Goal: Transaction & Acquisition: Purchase product/service

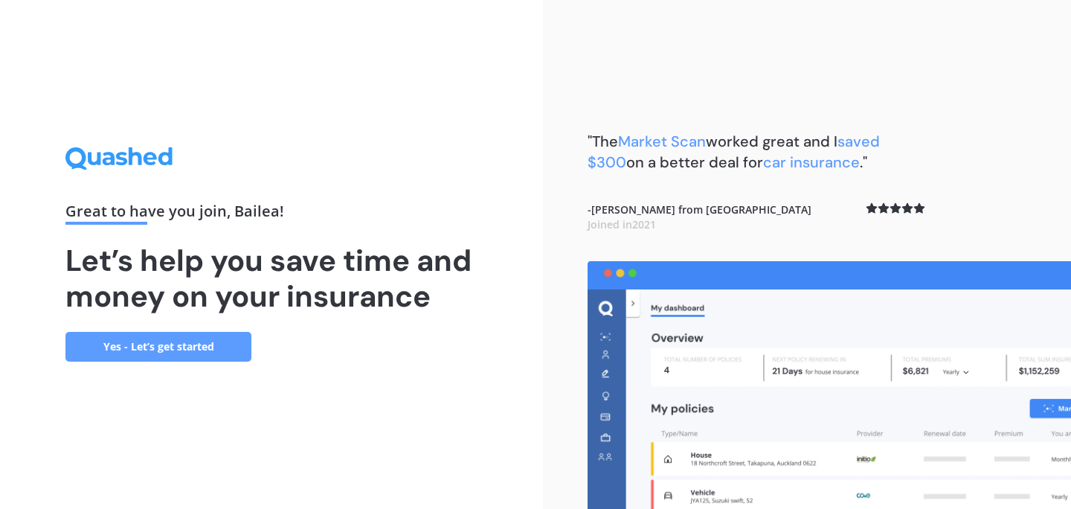
click at [221, 340] on link "Yes - Let’s get started" at bounding box center [158, 347] width 186 height 30
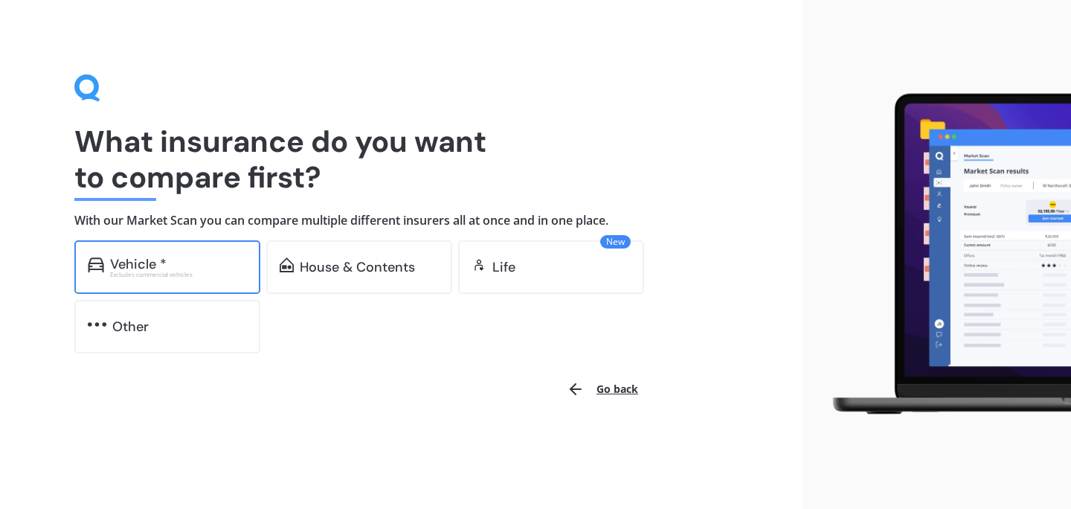
click at [183, 276] on div "Excludes commercial vehicles" at bounding box center [178, 274] width 137 height 6
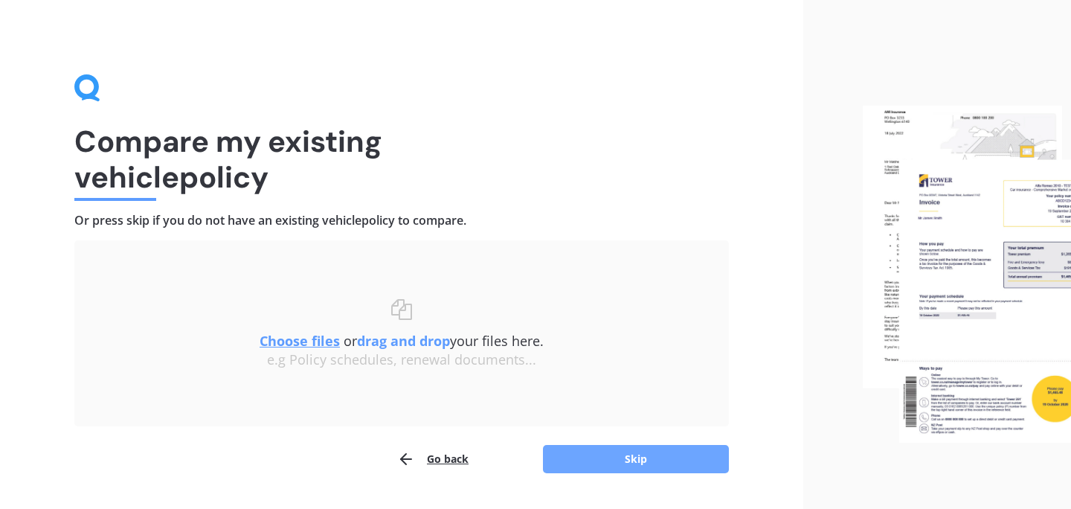
click at [662, 464] on button "Skip" at bounding box center [636, 459] width 186 height 28
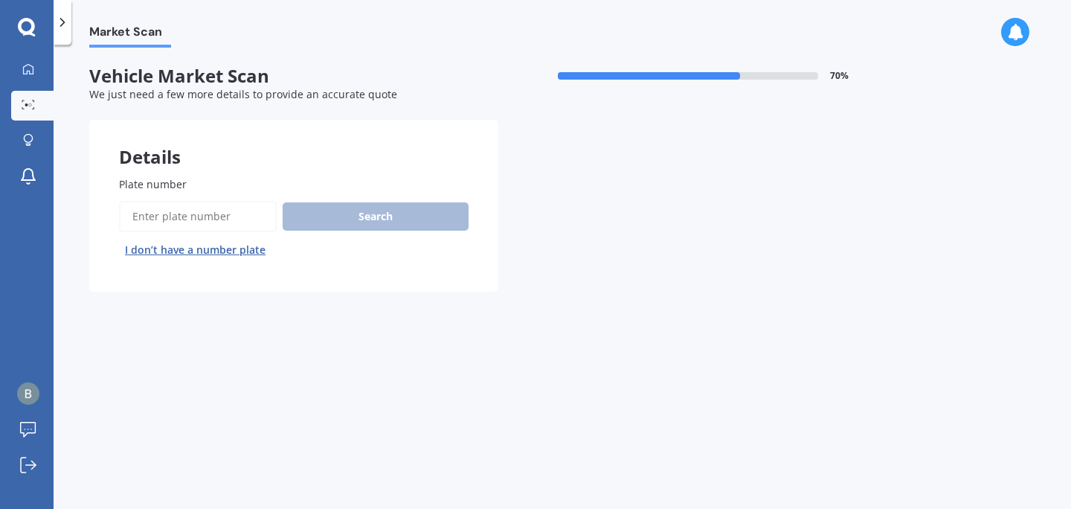
click at [211, 254] on button "I don’t have a number plate" at bounding box center [195, 250] width 152 height 24
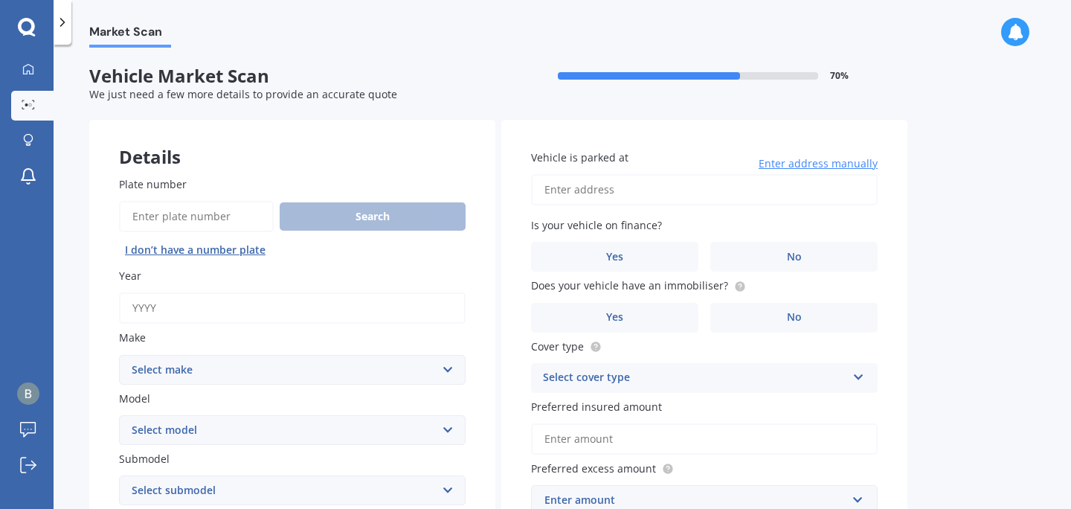
click at [167, 300] on input "Year" at bounding box center [292, 307] width 347 height 31
click at [181, 211] on input "Plate number" at bounding box center [196, 216] width 155 height 31
type input "DNK695"
click at [327, 216] on button "Search" at bounding box center [373, 216] width 186 height 28
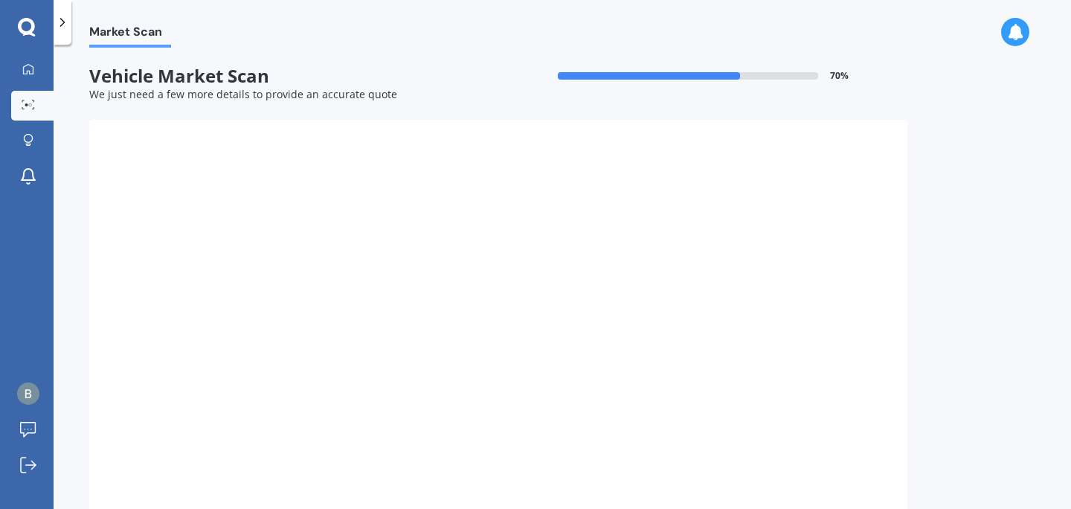
type input "2006"
select select "MAZDA"
select select "3"
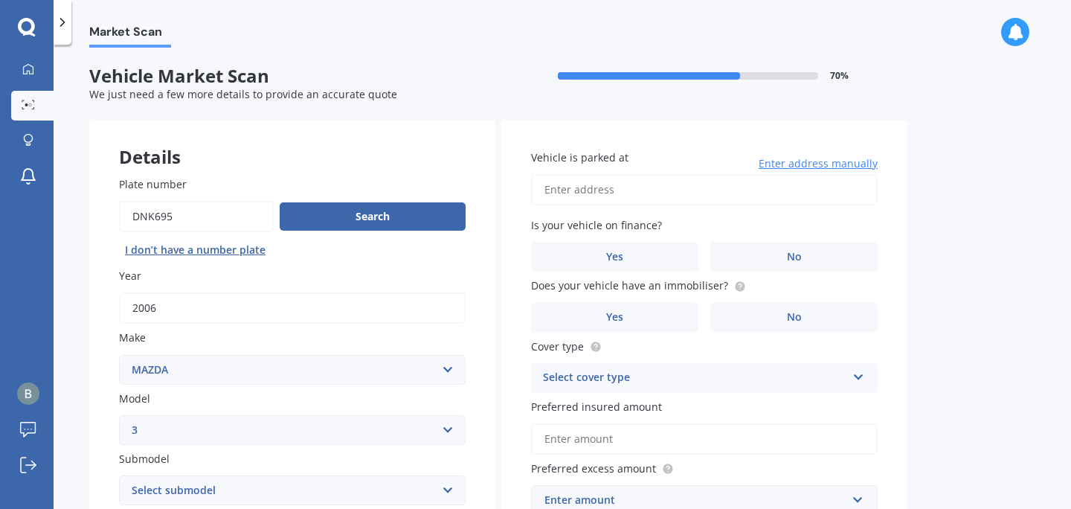
scroll to position [1, 0]
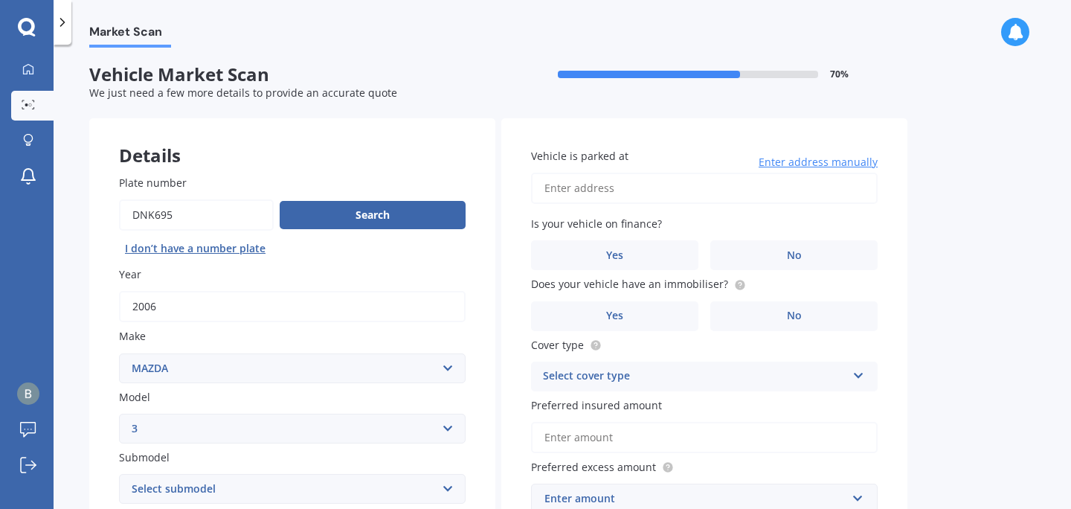
click at [661, 188] on input "Vehicle is parked at" at bounding box center [704, 188] width 347 height 31
type input "3"
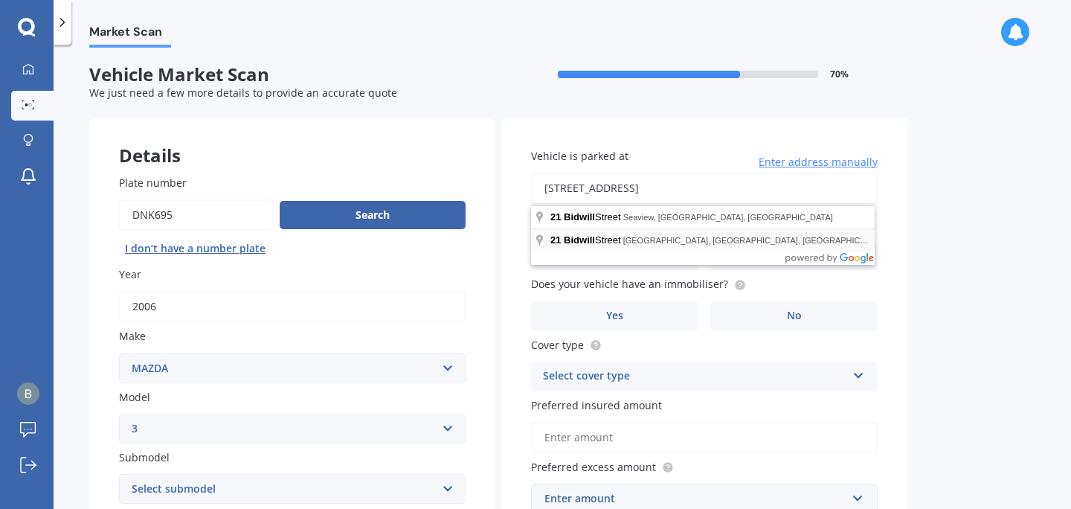
type input "21 Bidwill Street, Mount Cook, Wellington 6021"
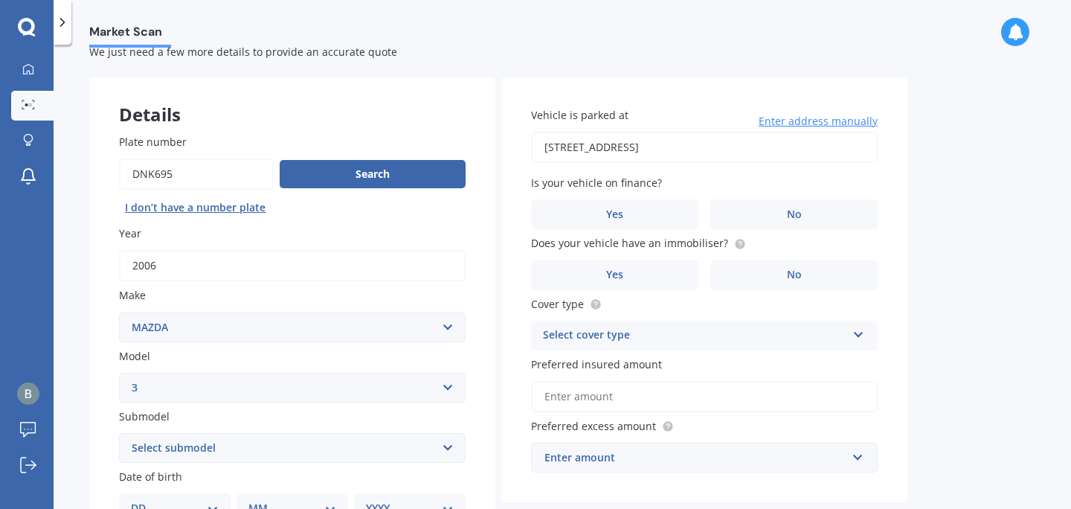
scroll to position [56, 0]
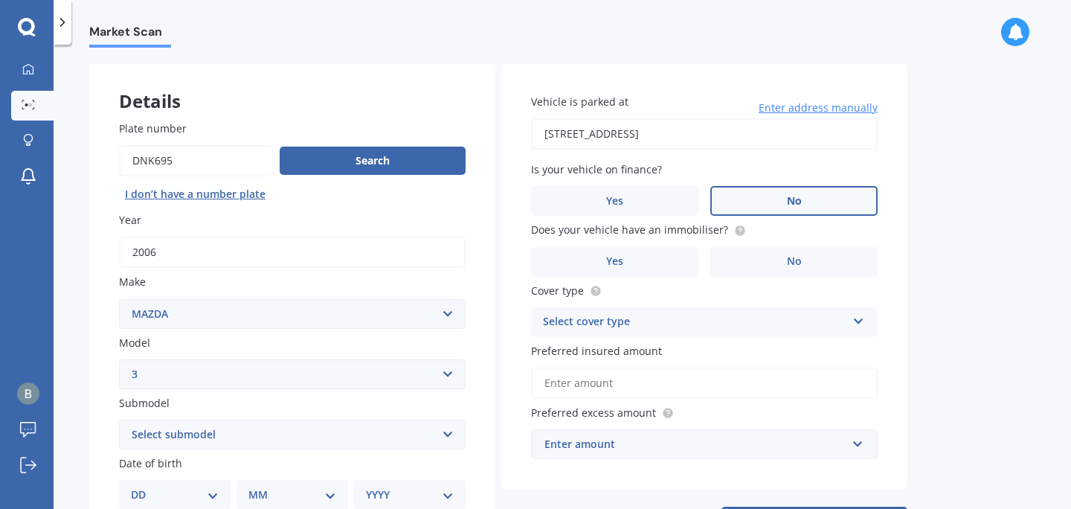
click at [747, 200] on label "No" at bounding box center [793, 201] width 167 height 30
click at [0, 0] on input "No" at bounding box center [0, 0] width 0 height 0
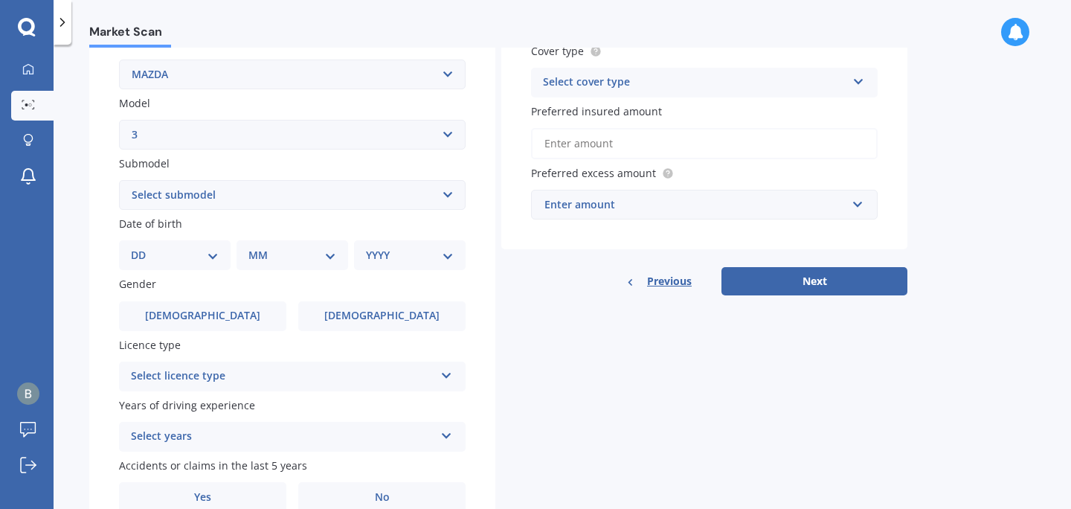
scroll to position [295, 0]
click at [193, 263] on select "DD 01 02 03 04 05 06 07 08 09 10 11 12 13 14 15 16 17 18 19 20 21 22 23 24 25 2…" at bounding box center [175, 256] width 88 height 16
select select "10"
click at [143, 250] on select "DD 01 02 03 04 05 06 07 08 09 10 11 12 13 14 15 16 17 18 19 20 21 22 23 24 25 2…" at bounding box center [175, 256] width 88 height 16
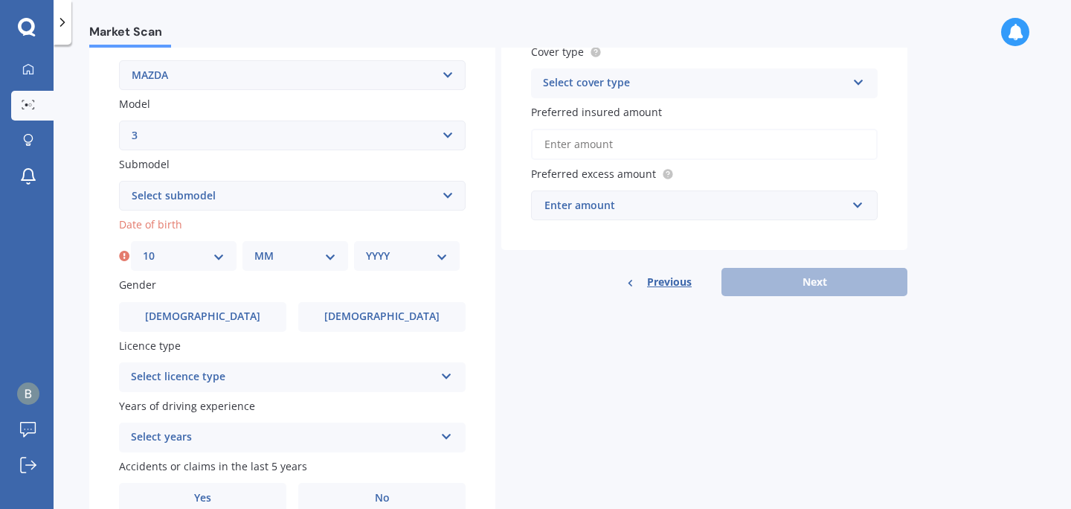
click at [273, 257] on select "MM 01 02 03 04 05 06 07 08 09 10 11 12" at bounding box center [295, 256] width 82 height 16
select select "10"
click at [254, 250] on select "MM 01 02 03 04 05 06 07 08 09 10 11 12" at bounding box center [295, 256] width 82 height 16
click at [398, 256] on select "YYYY 2025 2024 2023 2022 2021 2020 2019 2018 2017 2016 2015 2014 2013 2012 2011…" at bounding box center [407, 256] width 82 height 16
select select "2001"
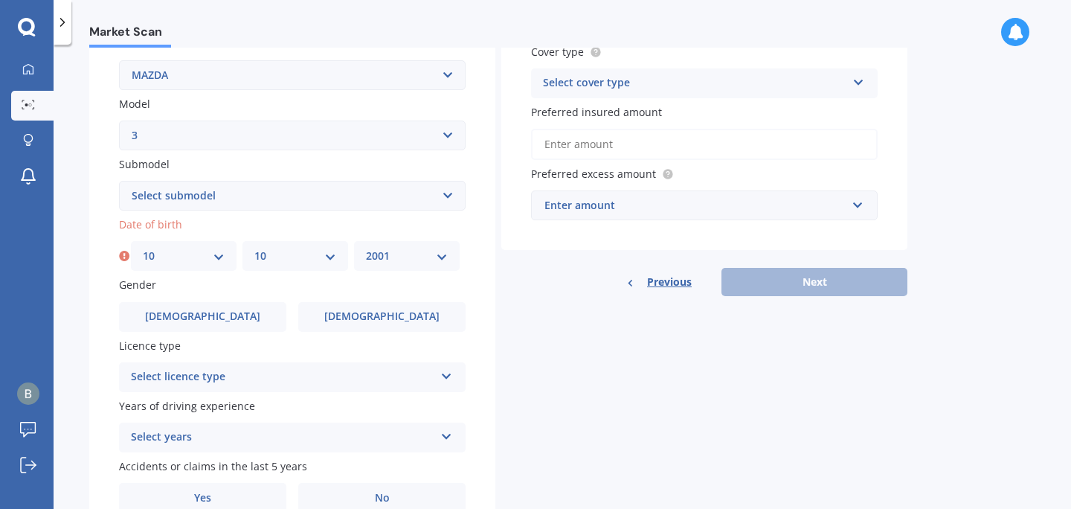
click at [366, 250] on select "YYYY 2025 2024 2023 2022 2021 2020 2019 2018 2017 2016 2015 2014 2013 2012 2011…" at bounding box center [407, 256] width 82 height 16
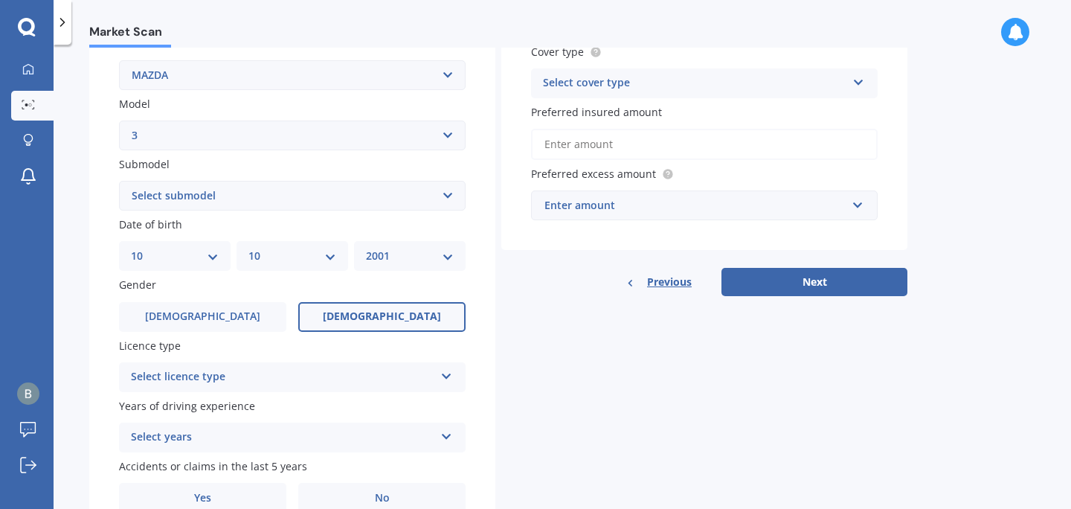
click at [331, 321] on label "Female" at bounding box center [381, 317] width 167 height 30
click at [0, 0] on input "Female" at bounding box center [0, 0] width 0 height 0
click at [248, 382] on div "Select licence type" at bounding box center [282, 377] width 303 height 18
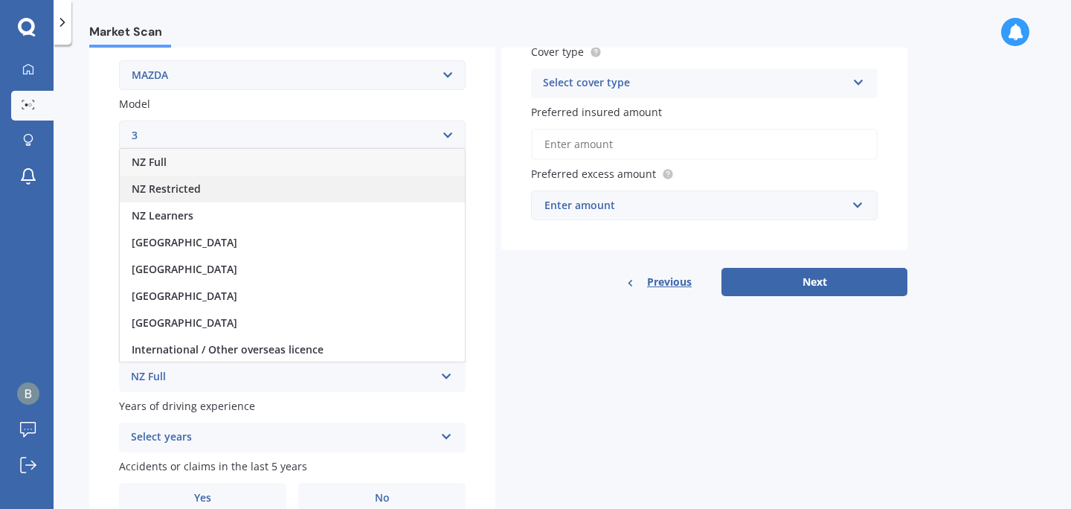
click at [230, 191] on div "NZ Restricted" at bounding box center [292, 189] width 345 height 27
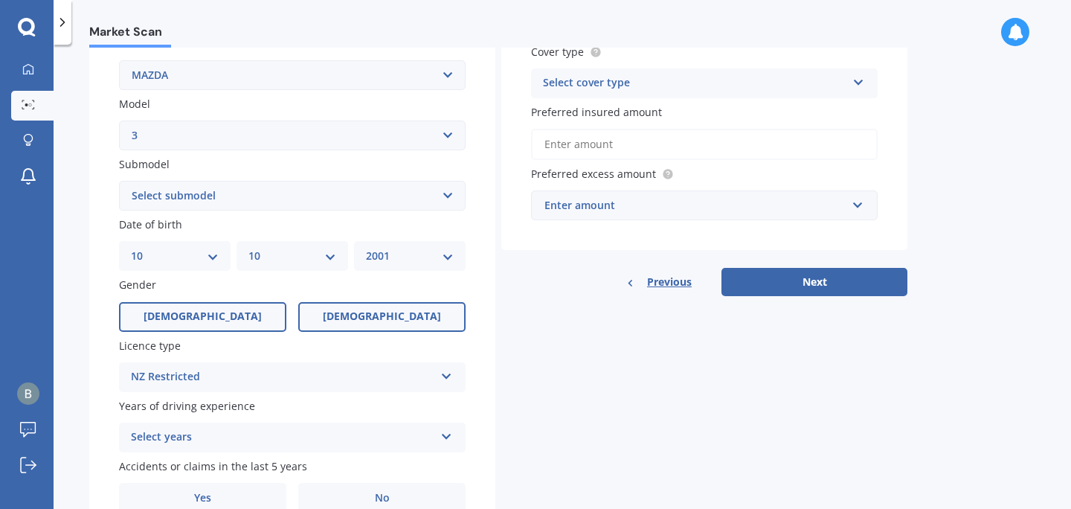
scroll to position [370, 0]
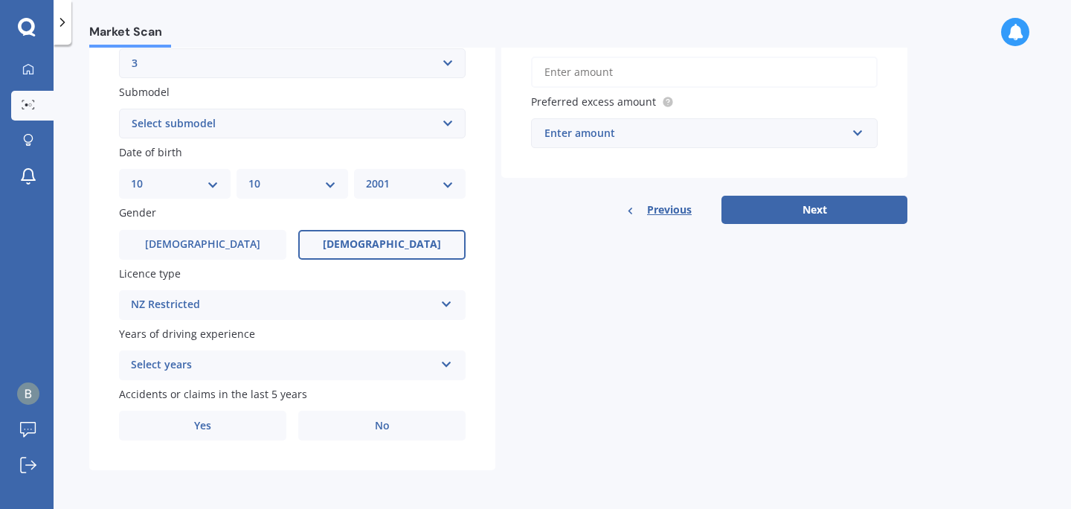
click at [232, 369] on div "Select years" at bounding box center [282, 365] width 303 height 18
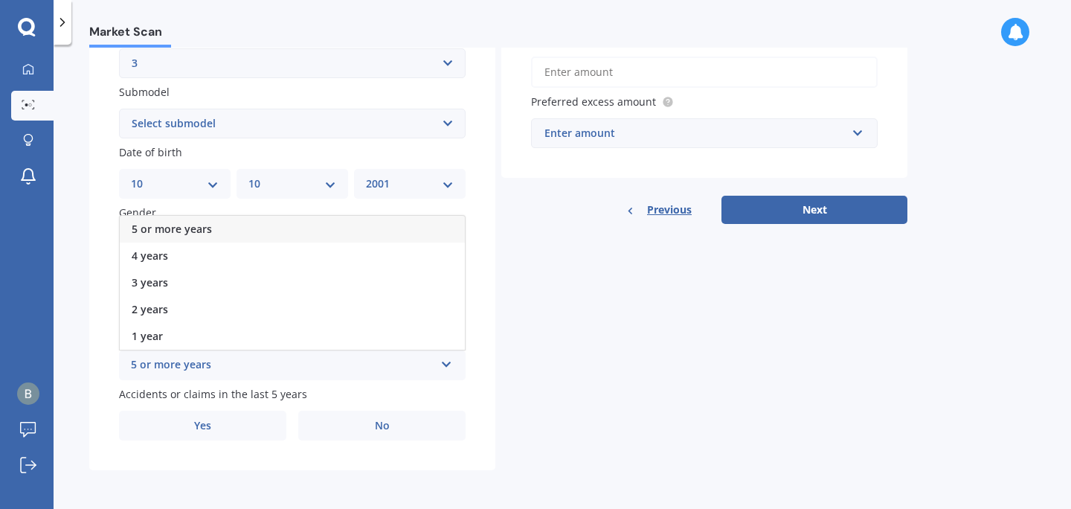
click at [234, 240] on div "5 or more years" at bounding box center [292, 229] width 345 height 27
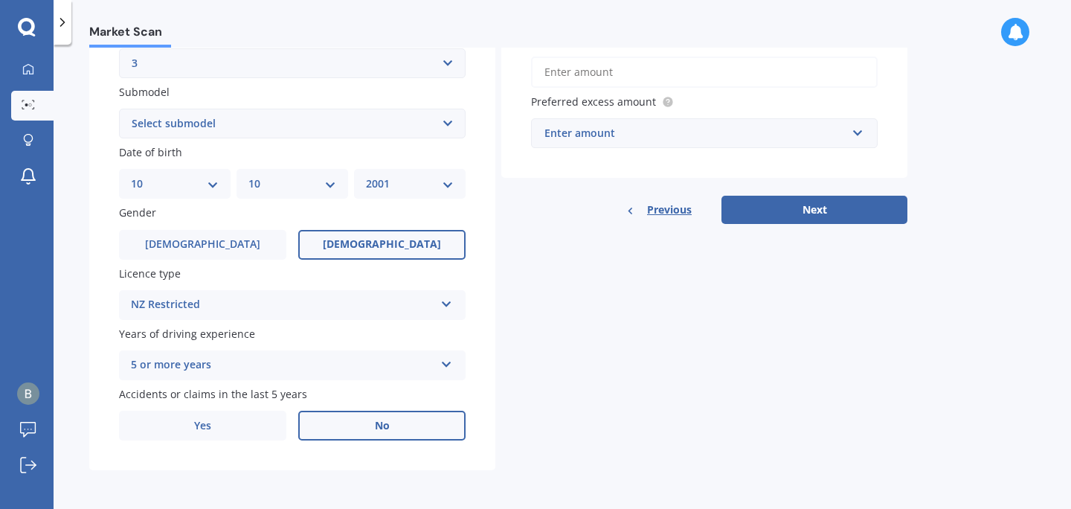
click at [332, 421] on label "No" at bounding box center [381, 426] width 167 height 30
click at [0, 0] on input "No" at bounding box center [0, 0] width 0 height 0
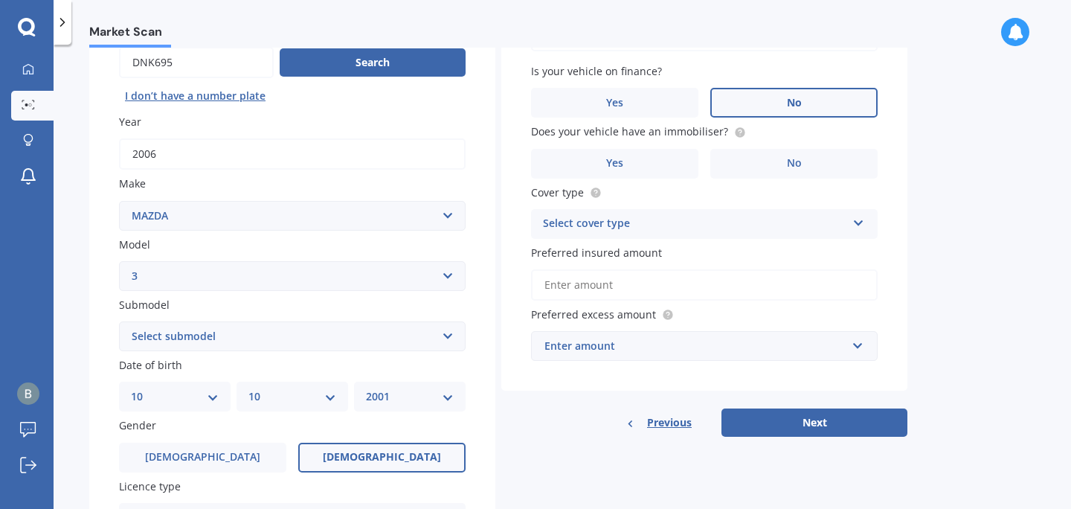
scroll to position [153, 0]
click at [579, 358] on input "text" at bounding box center [699, 346] width 333 height 28
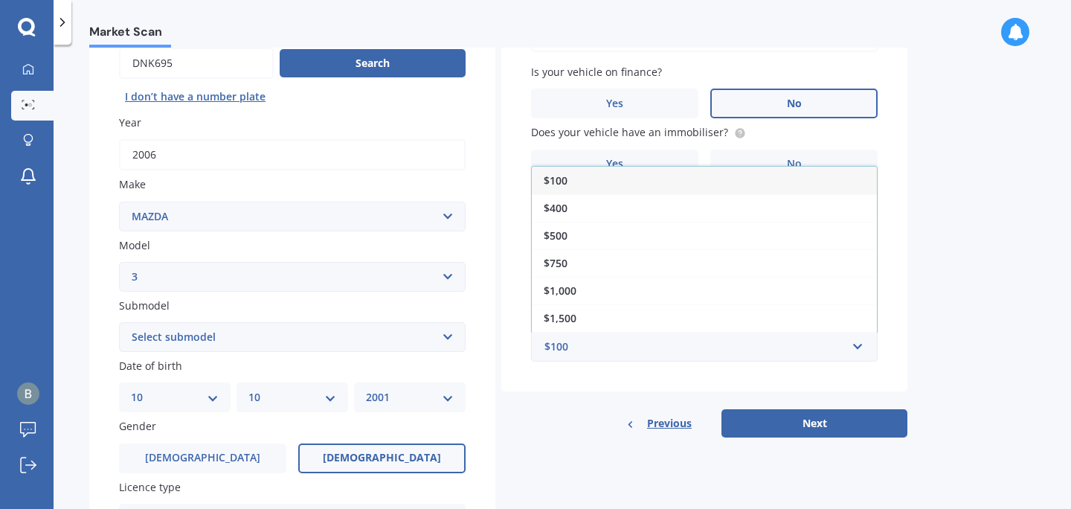
click at [582, 380] on div "Vehicle is parked at 21 Bidwill Street, Mount Cook, Wellington 6021 Enter addre…" at bounding box center [704, 179] width 406 height 425
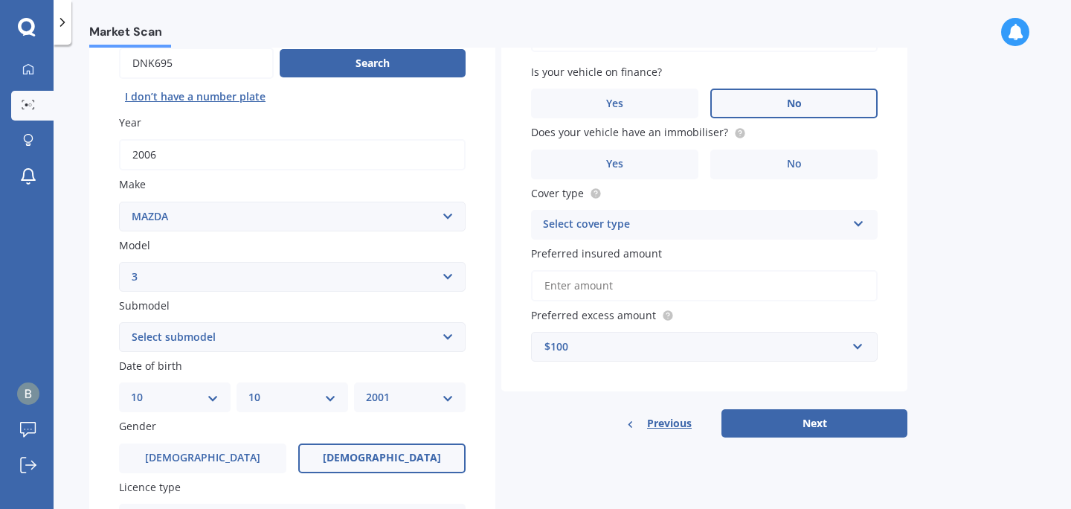
click at [635, 289] on input "Preferred insured amount" at bounding box center [704, 285] width 347 height 31
click at [649, 260] on span "Preferred insured amount" at bounding box center [596, 253] width 131 height 14
click at [649, 270] on input "Preferred insured amount" at bounding box center [704, 285] width 347 height 31
click at [627, 165] on label "Yes" at bounding box center [614, 165] width 167 height 30
click at [0, 0] on input "Yes" at bounding box center [0, 0] width 0 height 0
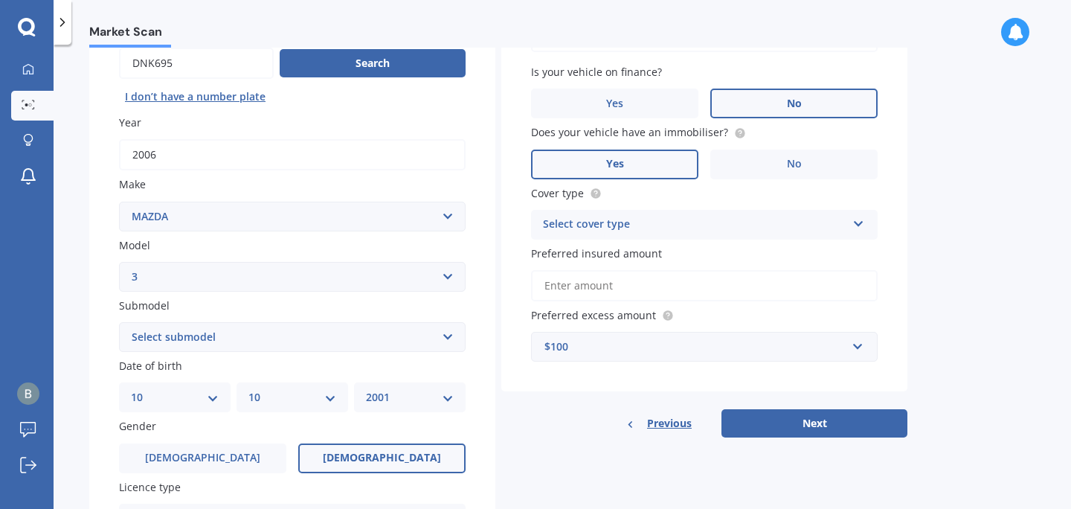
click at [695, 226] on div "Select cover type" at bounding box center [694, 225] width 303 height 18
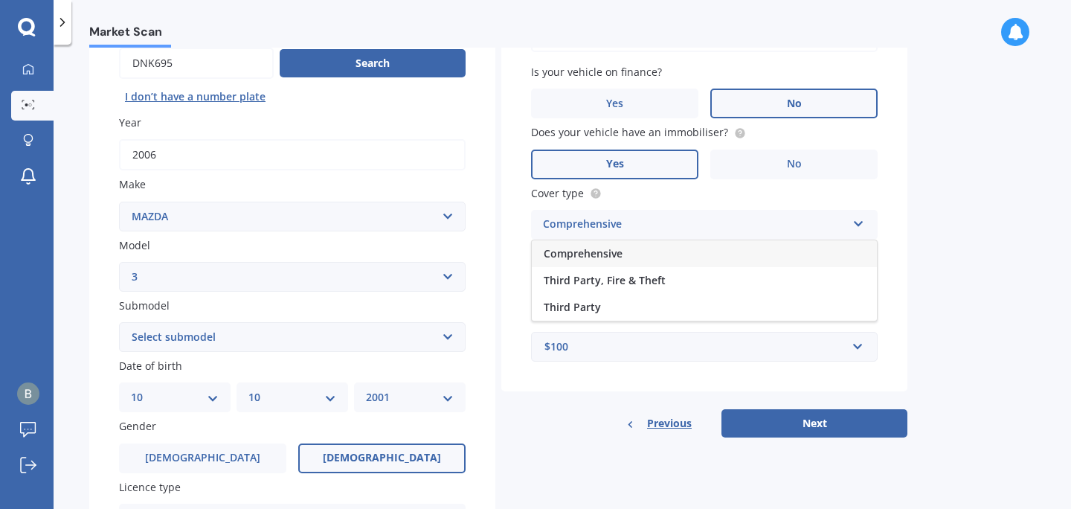
click at [695, 226] on div "Comprehensive" at bounding box center [694, 225] width 303 height 18
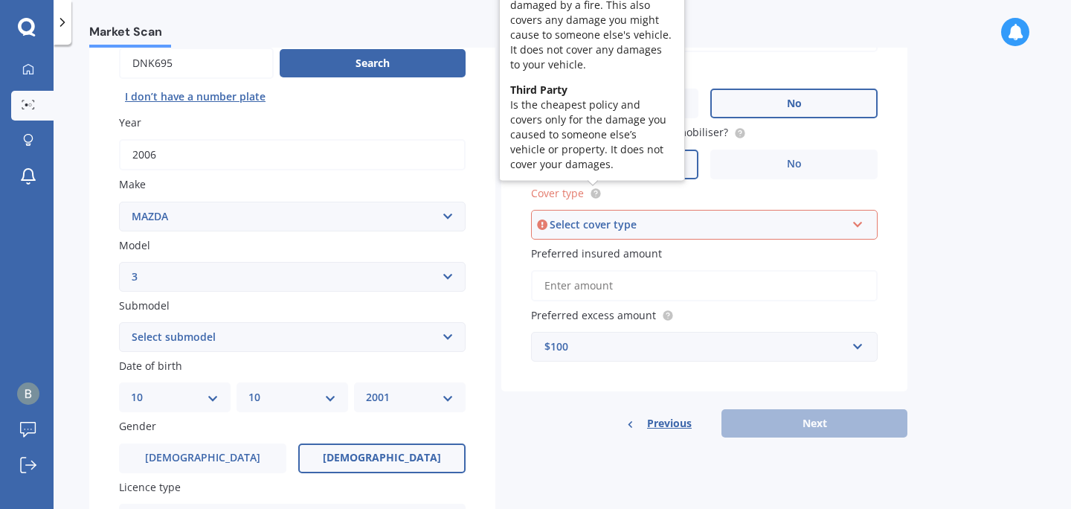
click at [594, 194] on circle at bounding box center [596, 193] width 10 height 10
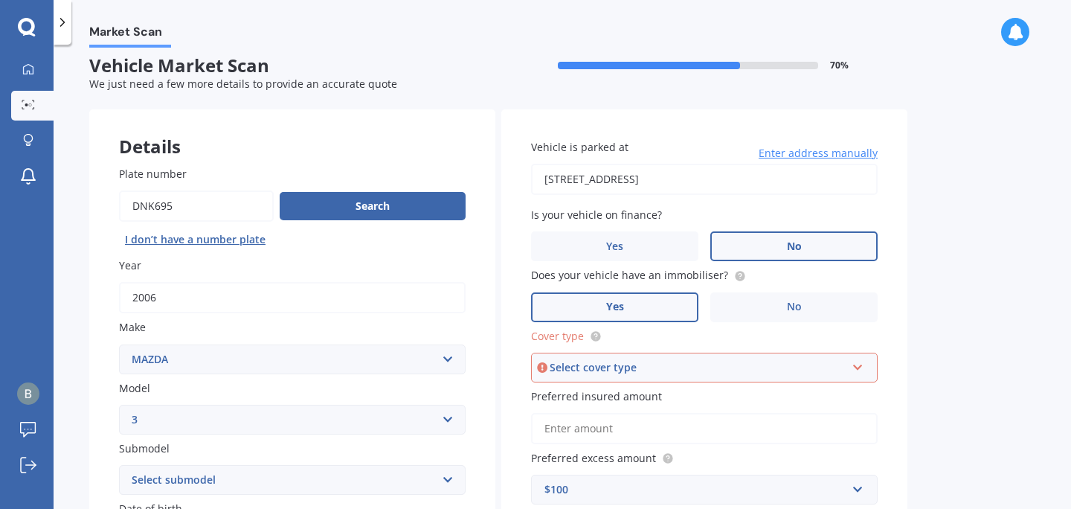
scroll to position [0, 0]
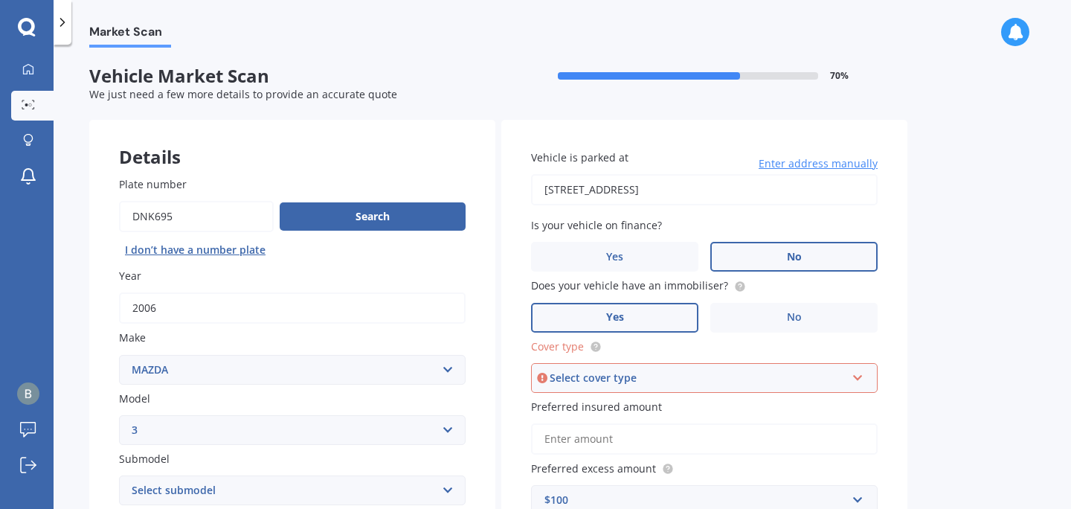
click at [684, 373] on div "Select cover type" at bounding box center [698, 378] width 296 height 16
click at [669, 403] on div "Comprehensive" at bounding box center [705, 406] width 344 height 27
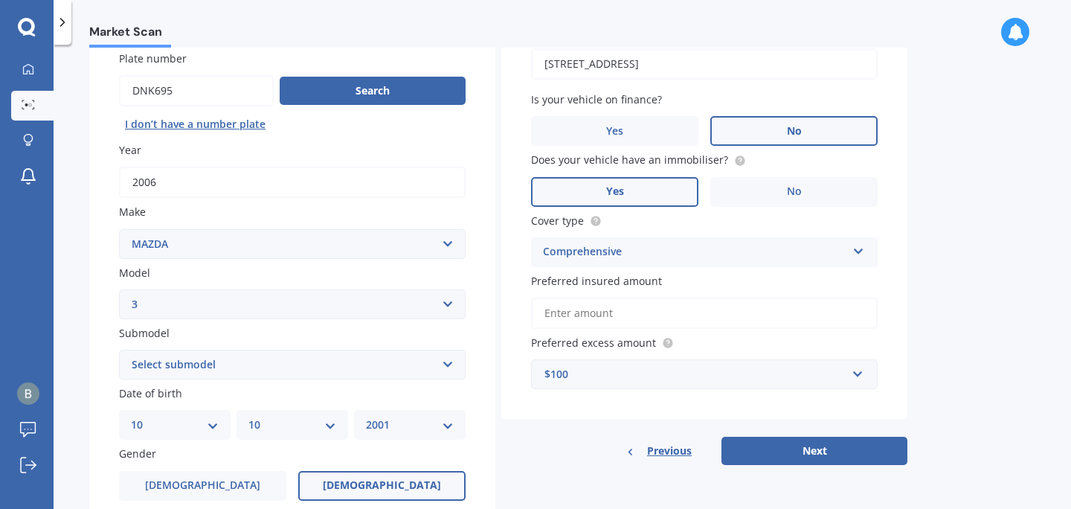
scroll to position [131, 0]
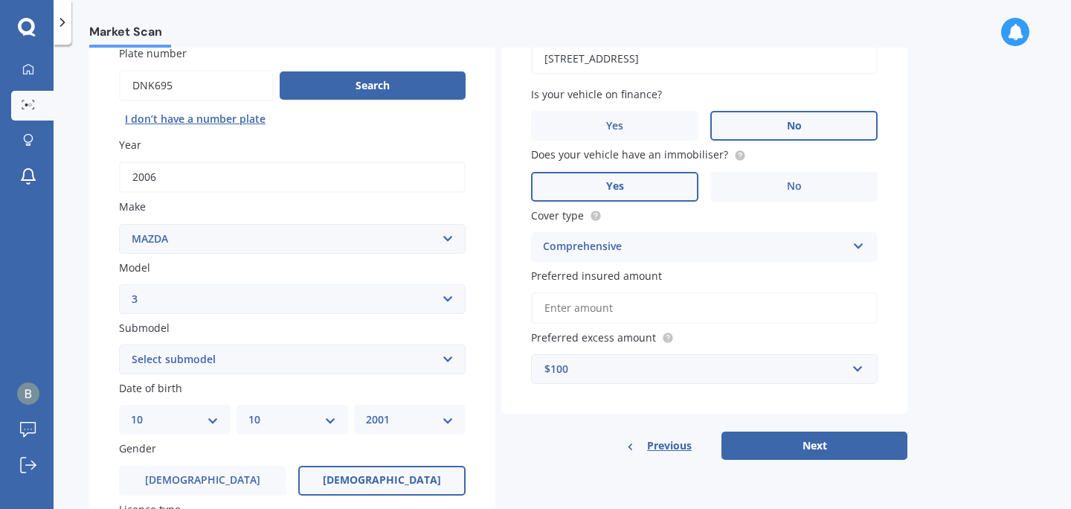
click at [694, 303] on input "Preferred insured amount" at bounding box center [704, 307] width 347 height 31
click at [665, 276] on label "Preferred insured amount" at bounding box center [701, 276] width 341 height 16
click at [665, 292] on input "Preferred insured amount" at bounding box center [704, 307] width 347 height 31
drag, startPoint x: 664, startPoint y: 279, endPoint x: 527, endPoint y: 276, distance: 136.9
click at [527, 277] on div "Vehicle is parked at 21 Bidwill Street, Mount Cook, Wellington 6021 Enter addre…" at bounding box center [704, 201] width 406 height 425
